Goal: Information Seeking & Learning: Learn about a topic

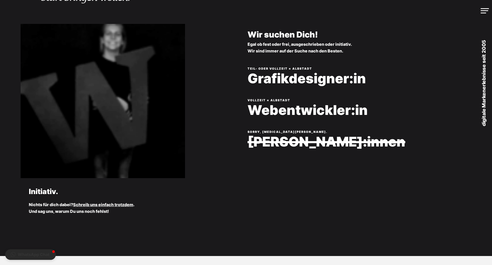
scroll to position [67, 0]
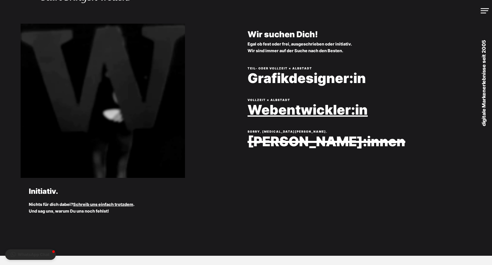
click at [280, 117] on link "Webentwickler:in" at bounding box center [362, 110] width 231 height 15
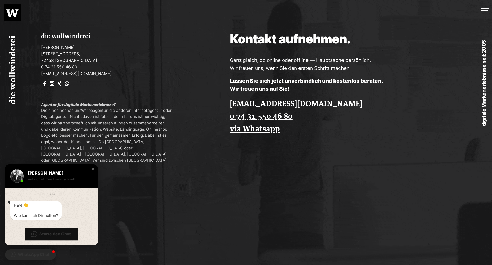
scroll to position [1457, 0]
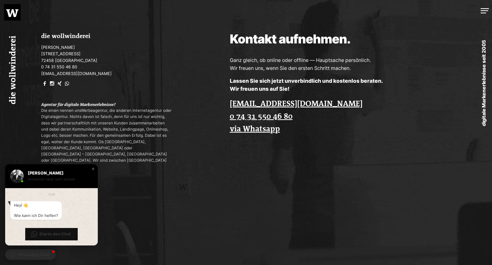
click at [53, 87] on link at bounding box center [51, 83] width 4 height 5
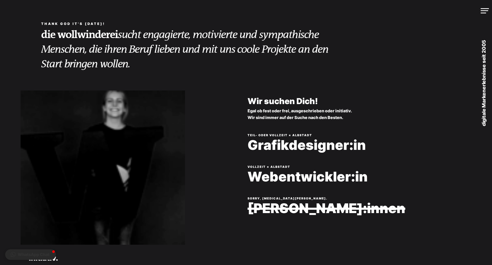
scroll to position [67, 0]
